Goal: Transaction & Acquisition: Purchase product/service

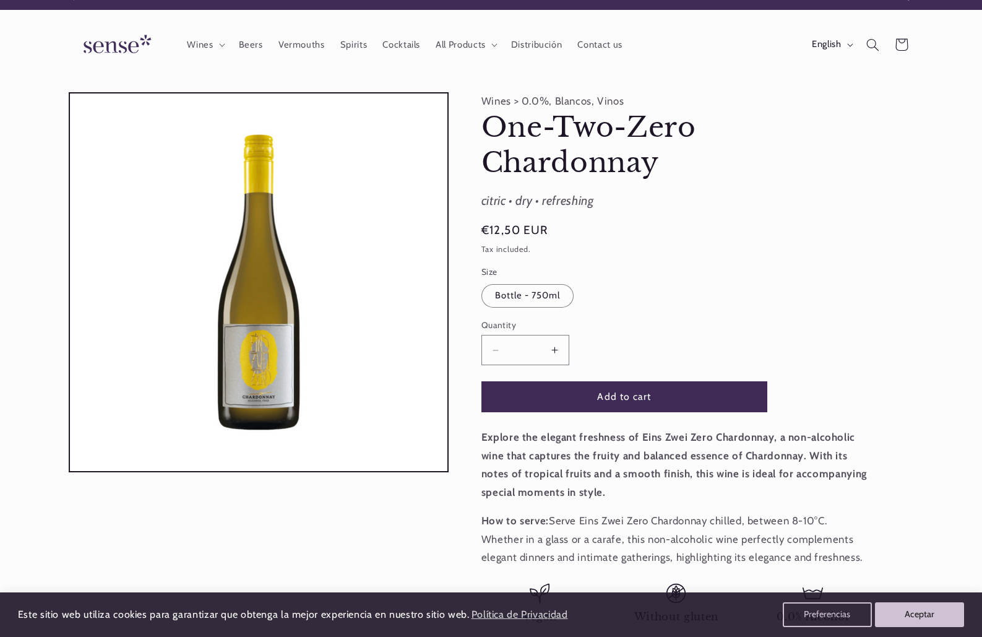
scroll to position [0, 825]
click at [208, 43] on span "Wines" at bounding box center [200, 45] width 26 height 12
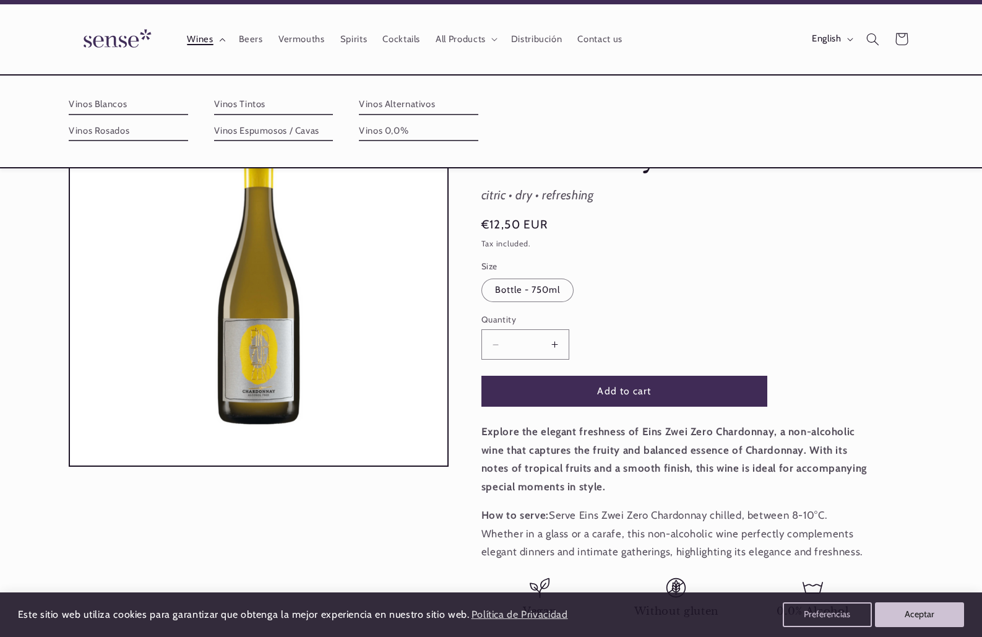
scroll to position [24, 0]
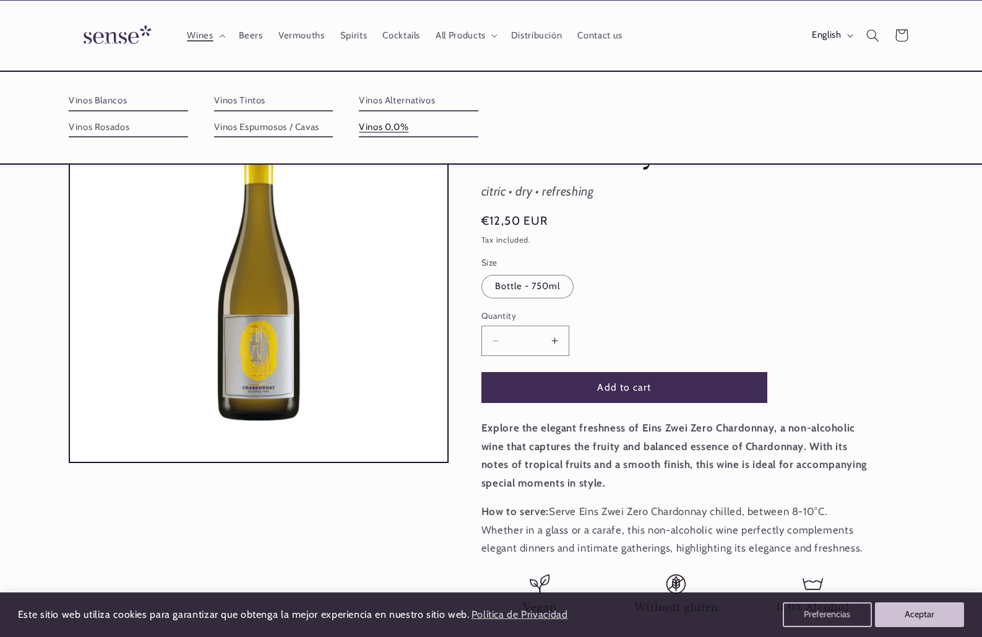
click at [399, 124] on link "Vinos 0,0%" at bounding box center [418, 128] width 119 height 20
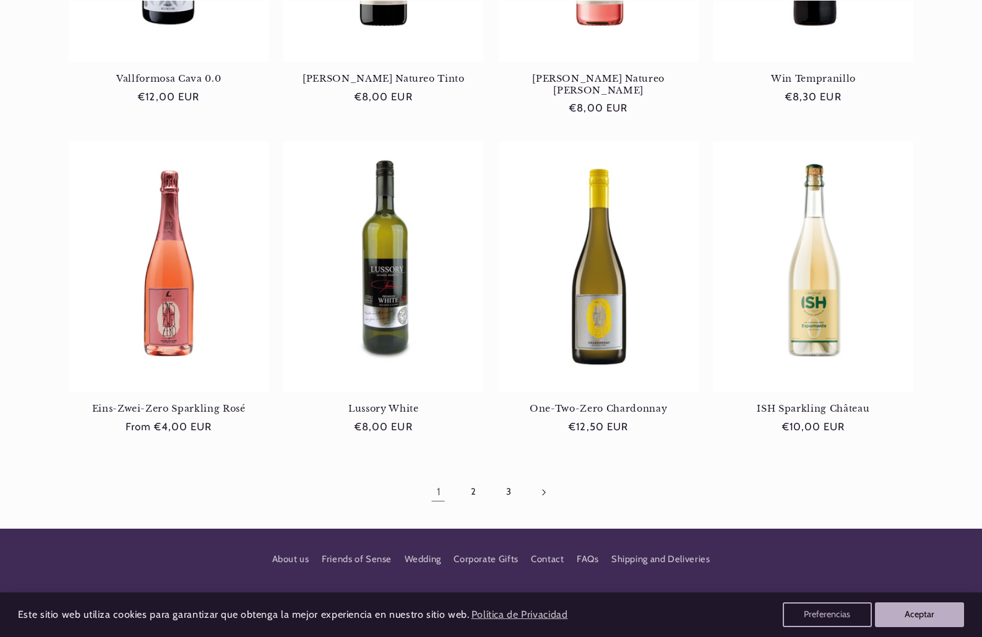
click at [545, 488] on icon "Next page" at bounding box center [544, 491] width 4 height 7
click at [508, 479] on link "3" at bounding box center [509, 492] width 28 height 28
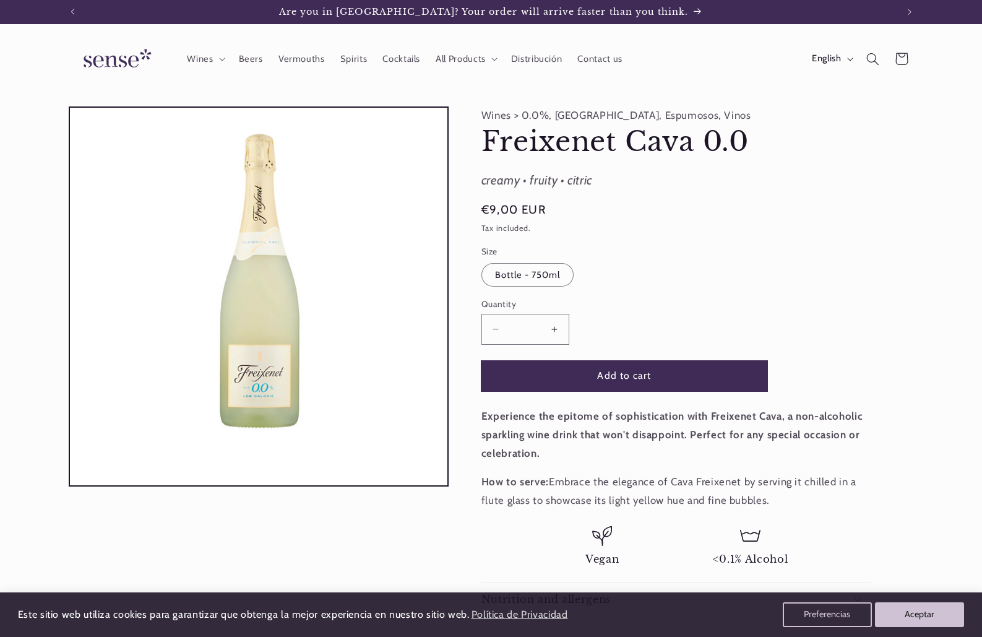
click at [627, 384] on button "Add to cart" at bounding box center [625, 376] width 286 height 30
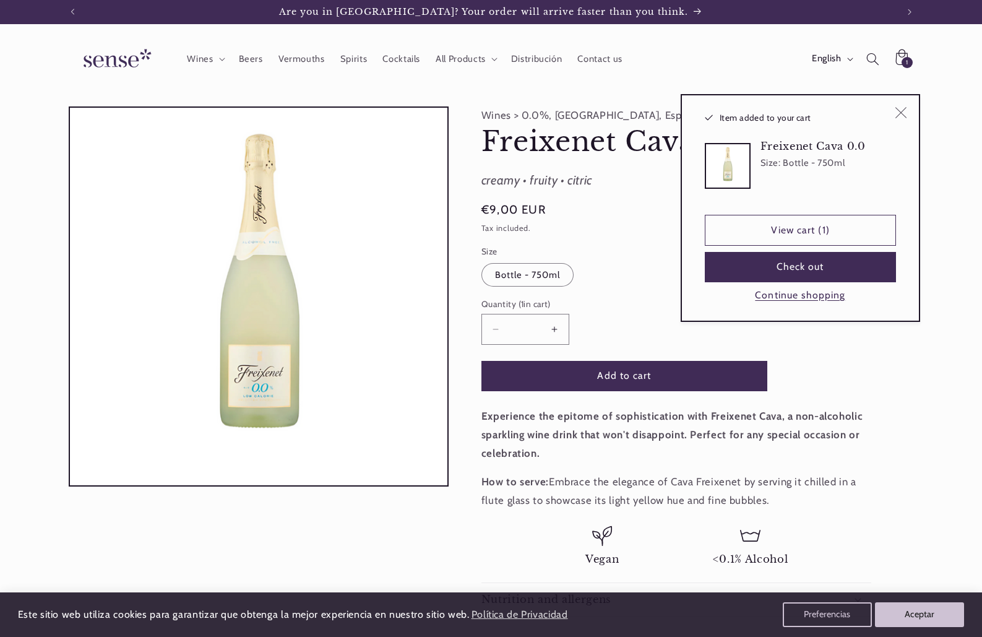
click at [902, 105] on button "Close" at bounding box center [901, 112] width 28 height 28
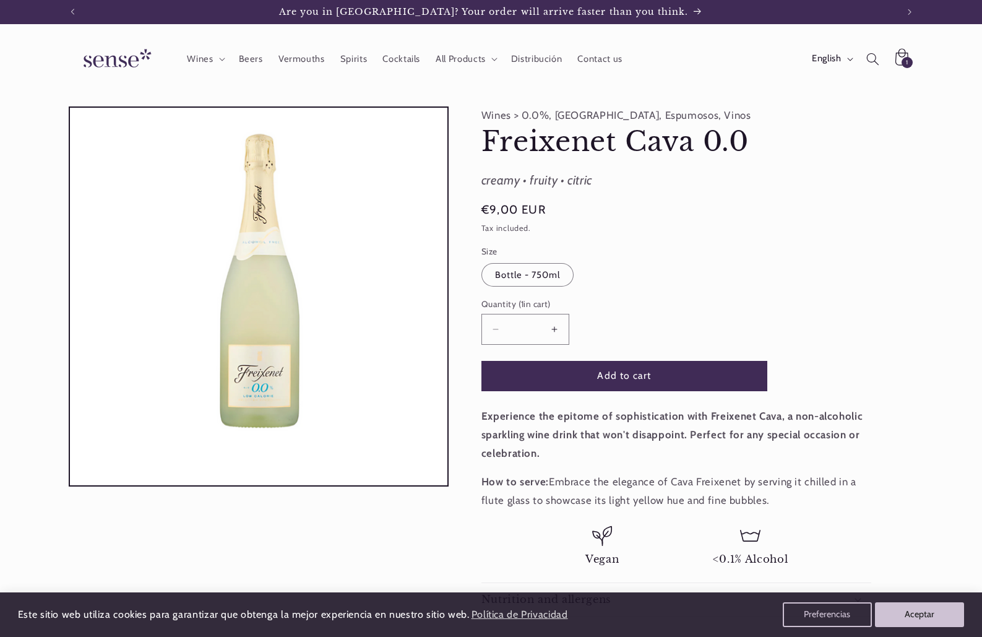
click at [898, 58] on icon at bounding box center [901, 59] width 30 height 30
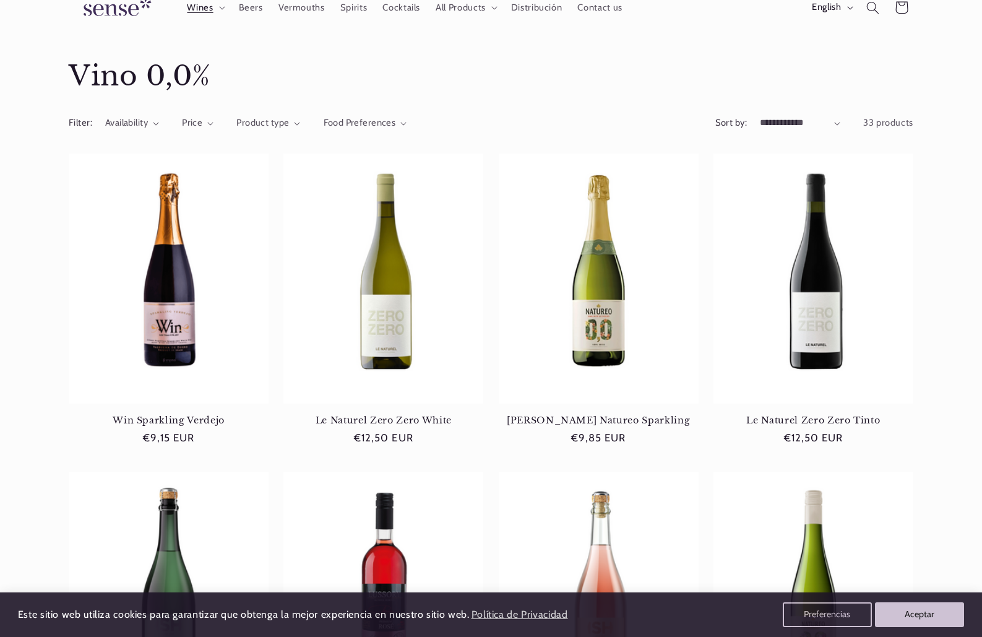
scroll to position [54, 0]
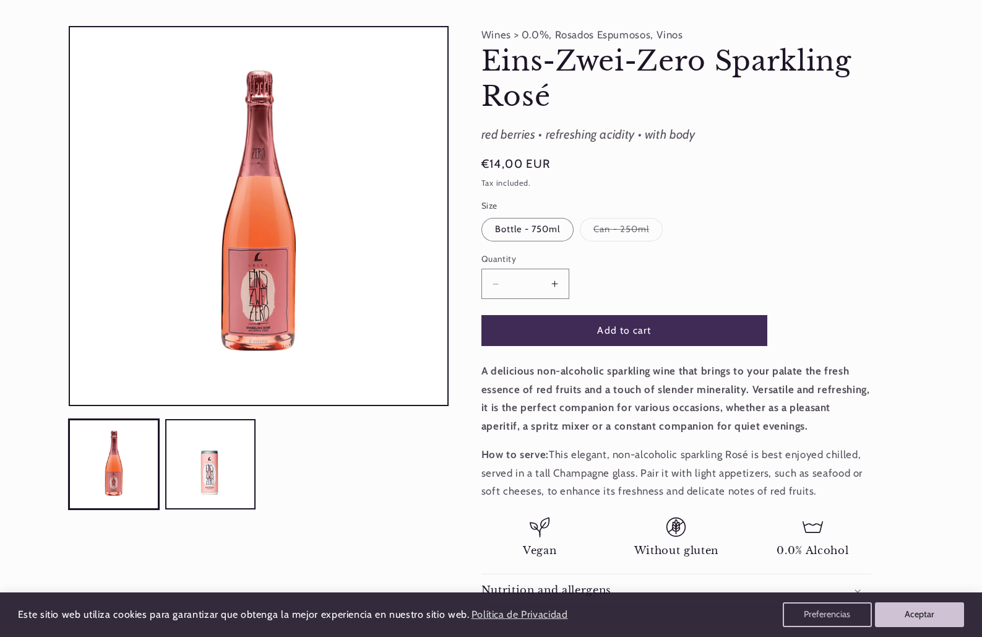
scroll to position [85, 0]
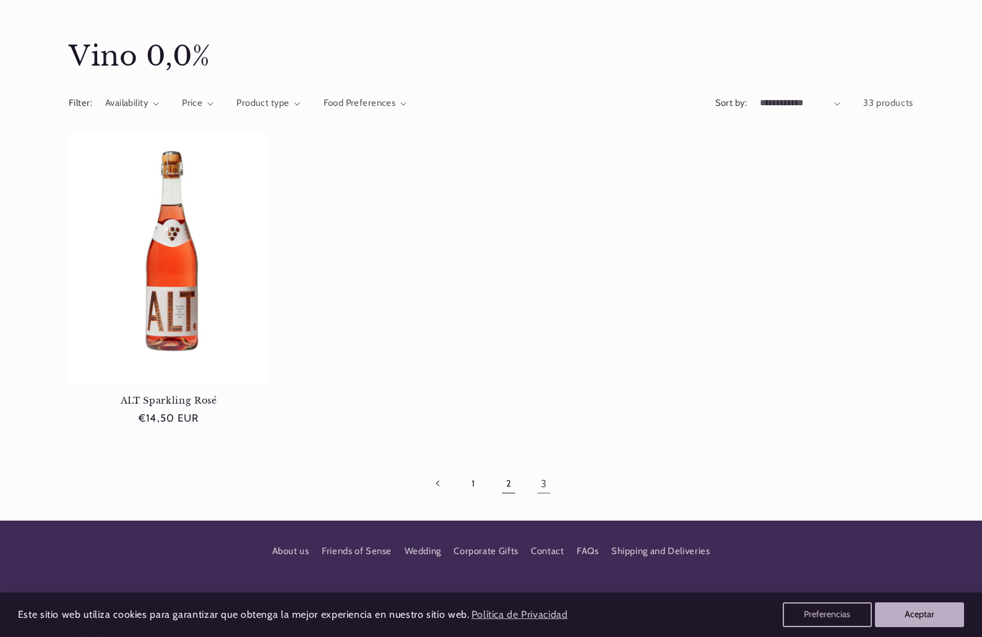
click at [509, 485] on link "2" at bounding box center [509, 484] width 28 height 28
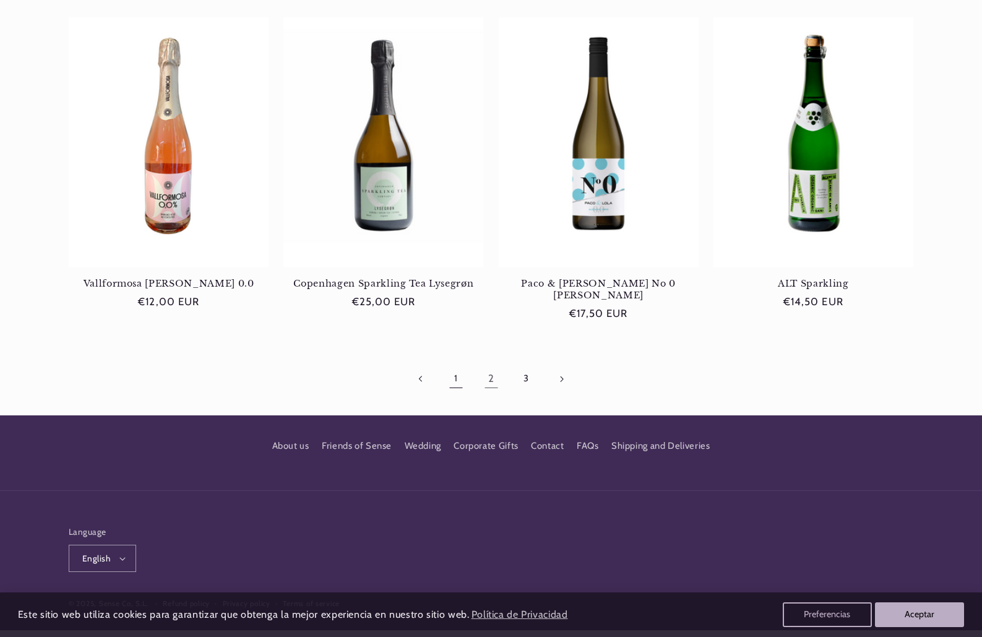
click at [454, 368] on link "1" at bounding box center [456, 379] width 28 height 28
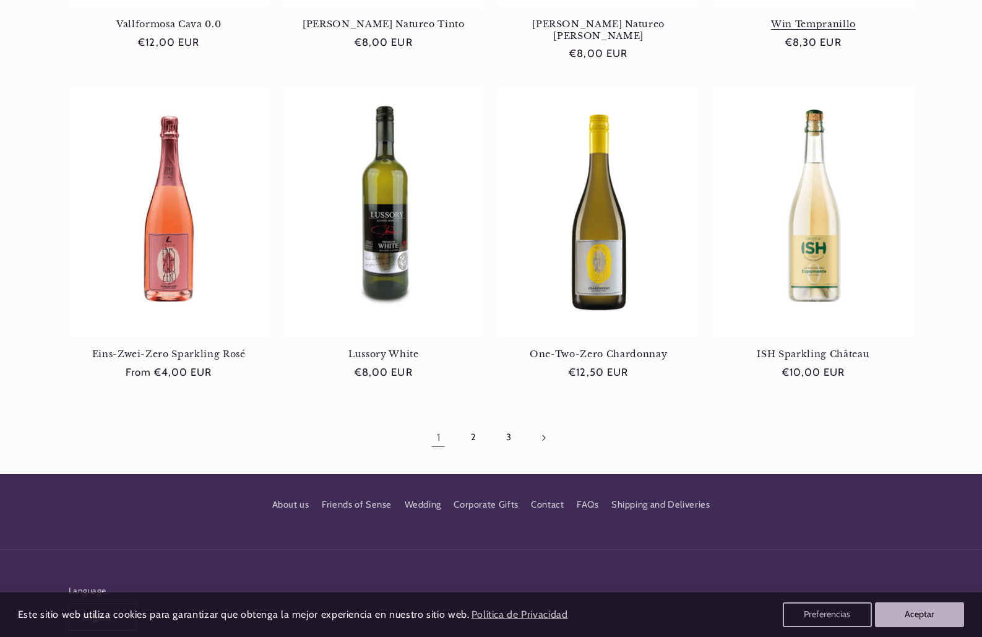
scroll to position [0, 825]
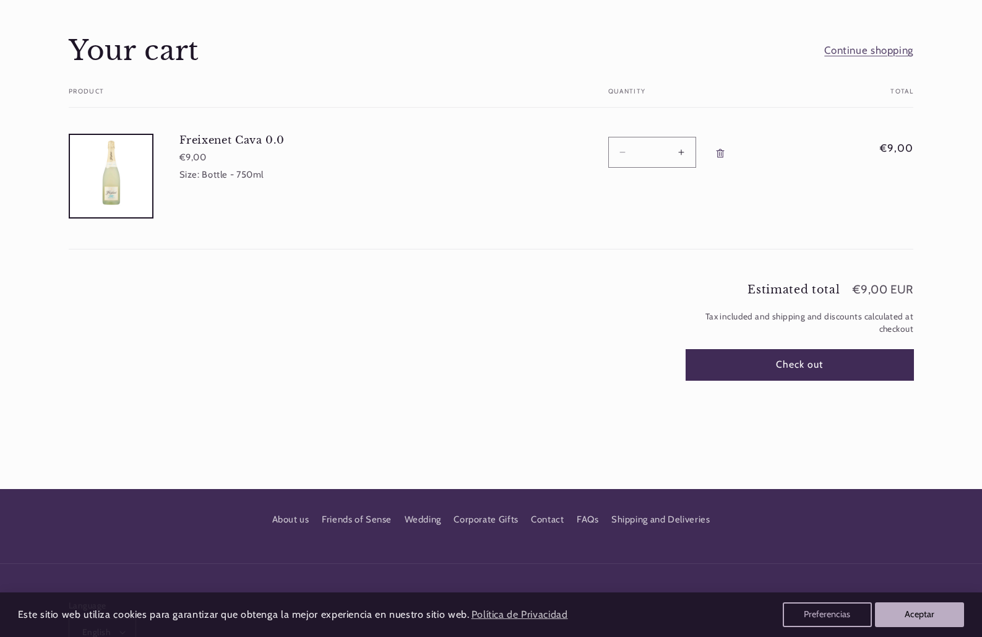
click at [808, 361] on button "Check out" at bounding box center [801, 365] width 228 height 30
